Goal: Task Accomplishment & Management: Manage account settings

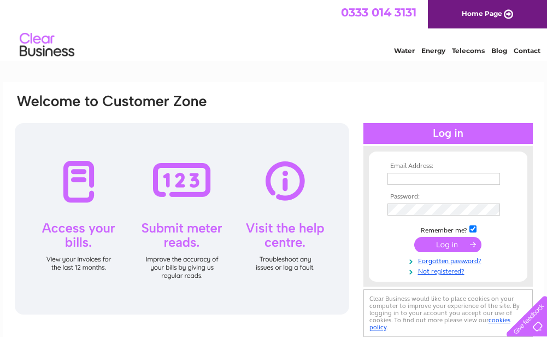
click at [443, 178] on input "text" at bounding box center [443, 179] width 113 height 12
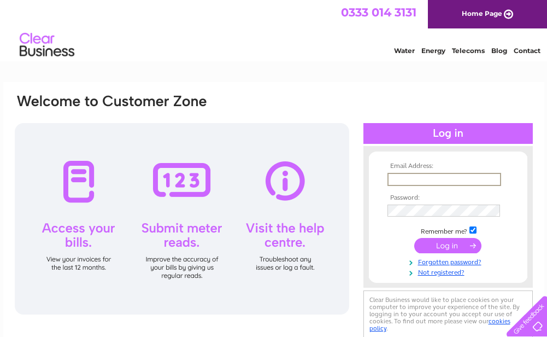
type input "info@schoolclothingcompany.com"
click at [414, 238] on input "submit" at bounding box center [447, 245] width 67 height 15
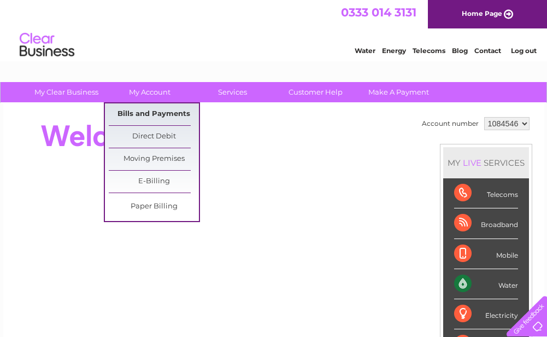
click at [163, 115] on link "Bills and Payments" at bounding box center [154, 114] width 90 height 22
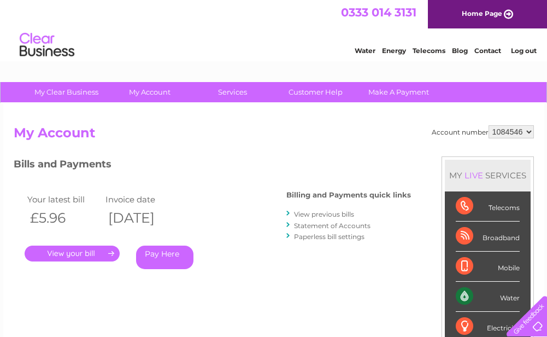
click at [86, 247] on link "." at bounding box center [72, 253] width 95 height 16
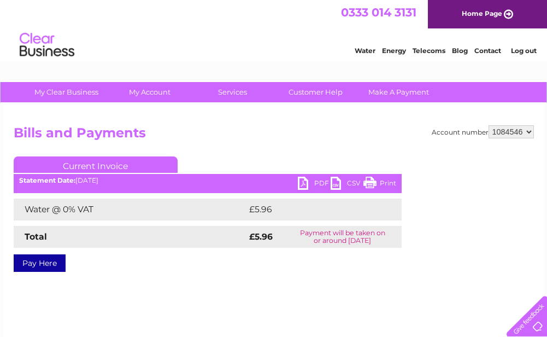
click at [317, 187] on link "PDF" at bounding box center [314, 184] width 33 height 16
click at [525, 50] on link "Log out" at bounding box center [524, 50] width 26 height 8
